Goal: Register for event/course

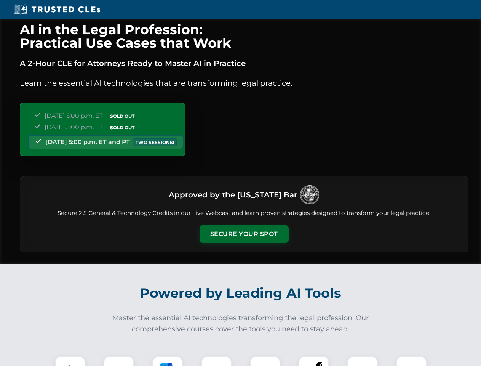
click at [244, 234] on button "Secure Your Spot" at bounding box center [244, 234] width 89 height 18
click at [70, 361] on img at bounding box center [70, 371] width 22 height 22
